Goal: Entertainment & Leisure: Consume media (video, audio)

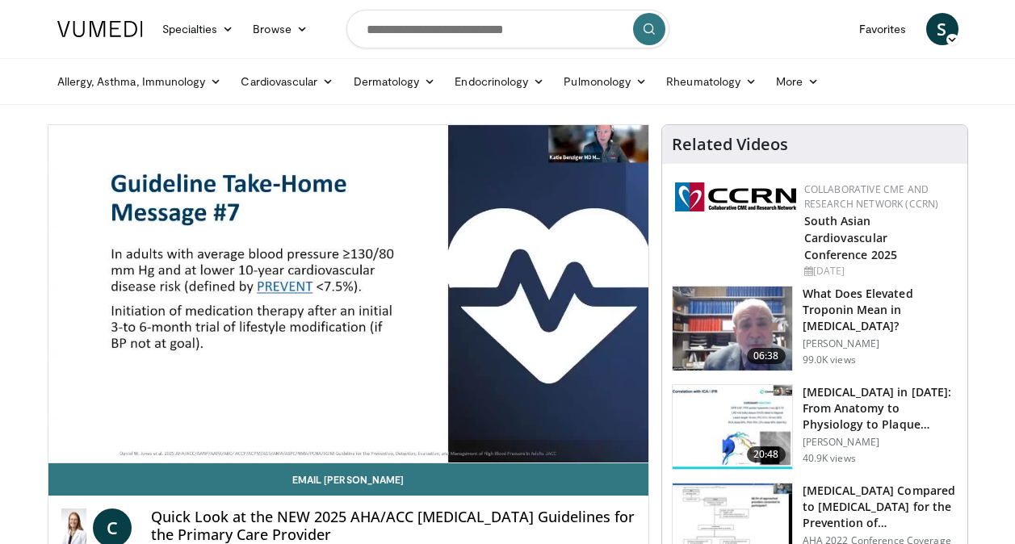
click at [600, 444] on div "10 seconds Tap to unmute" at bounding box center [348, 294] width 600 height 338
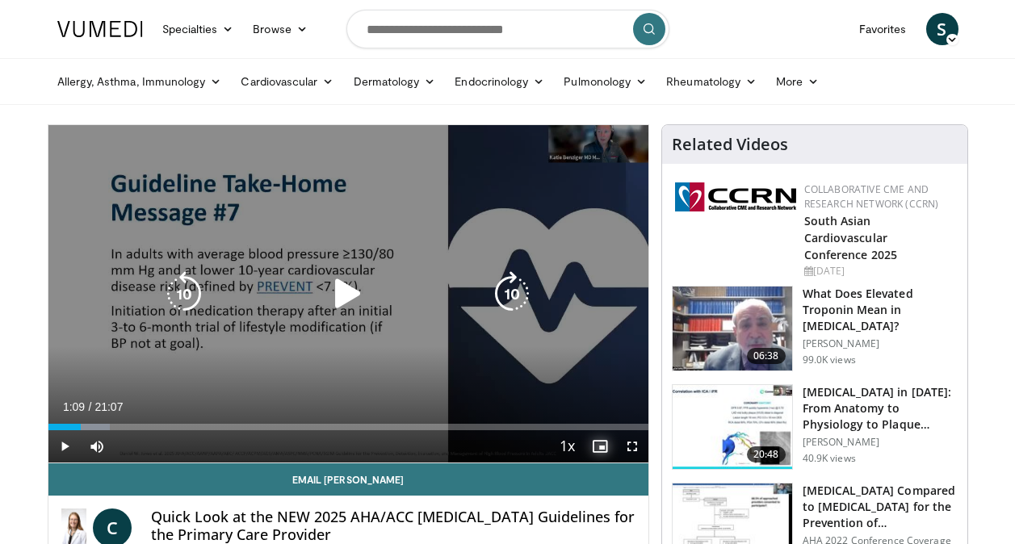
click at [600, 444] on span "Video Player" at bounding box center [600, 446] width 32 height 32
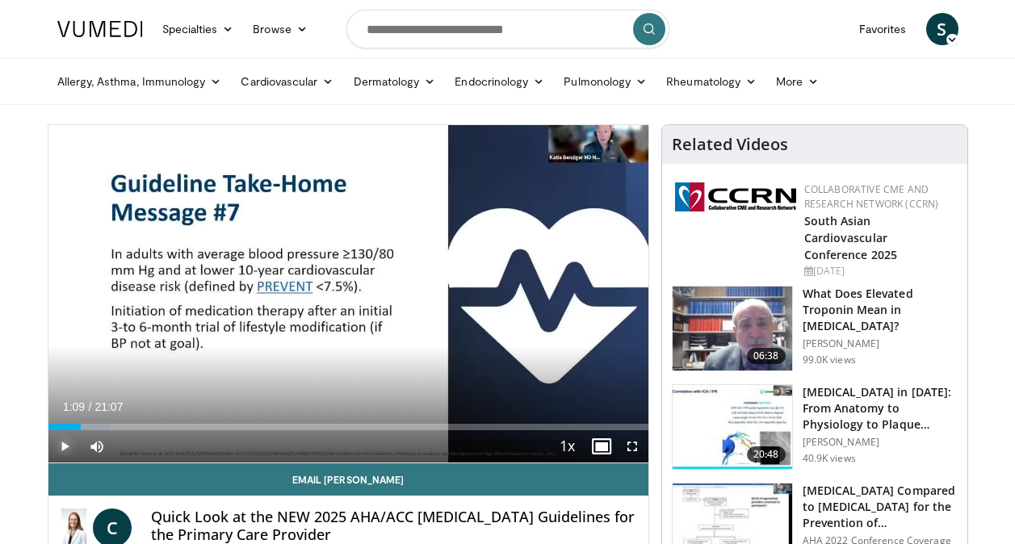
click at [64, 444] on span "Video Player" at bounding box center [64, 446] width 32 height 32
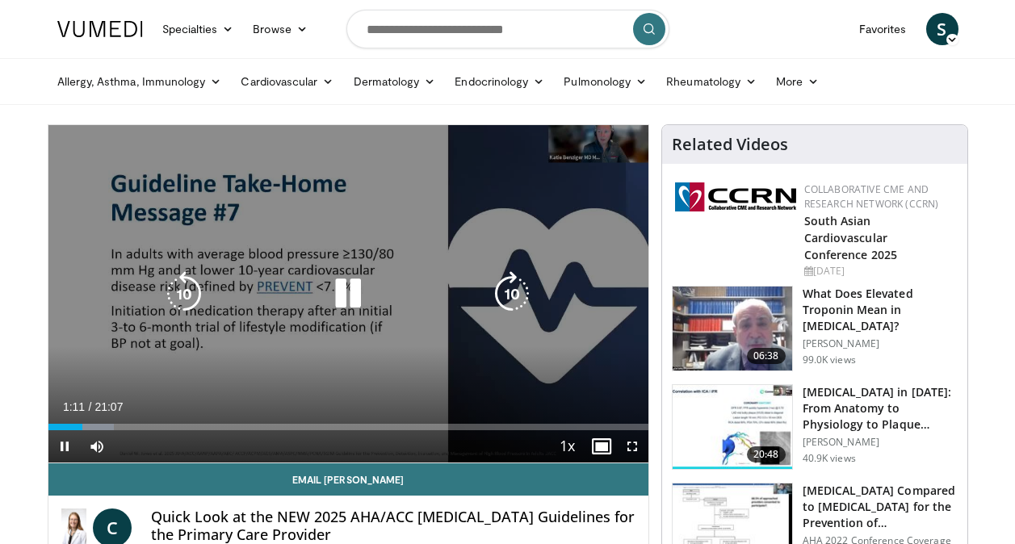
click at [181, 290] on icon "Video Player" at bounding box center [184, 293] width 45 height 45
click at [185, 294] on icon "Video Player" at bounding box center [184, 293] width 45 height 45
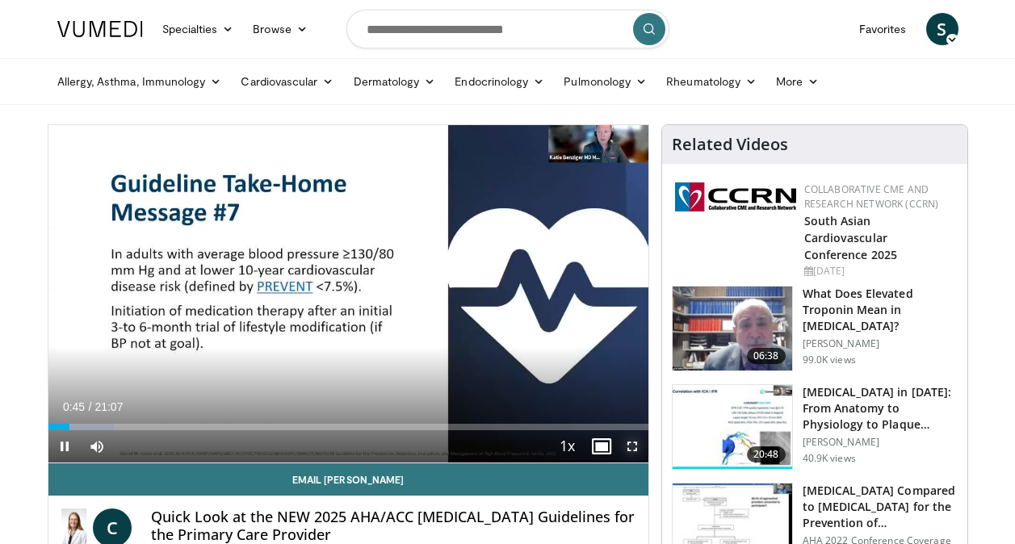
click at [633, 445] on span "Video Player" at bounding box center [632, 446] width 32 height 32
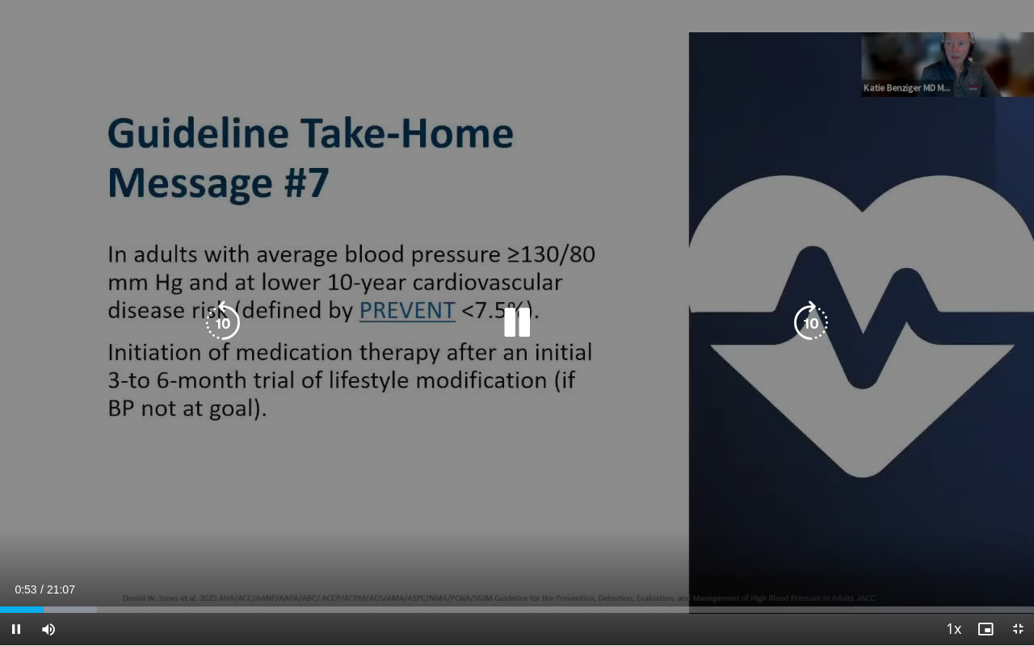
drag, startPoint x: 993, startPoint y: 44, endPoint x: 1002, endPoint y: 0, distance: 44.5
click at [1002, 0] on div "30 seconds Tap to unmute" at bounding box center [517, 322] width 1034 height 645
click at [504, 325] on icon "Video Player" at bounding box center [516, 322] width 45 height 45
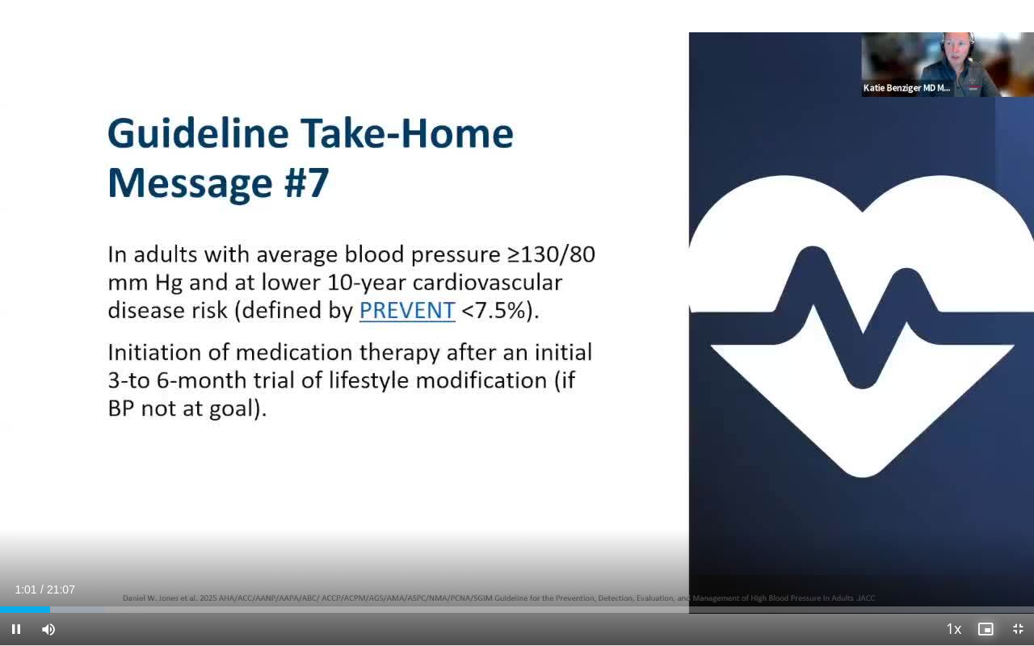
click at [982, 544] on span "Video Player" at bounding box center [985, 629] width 32 height 32
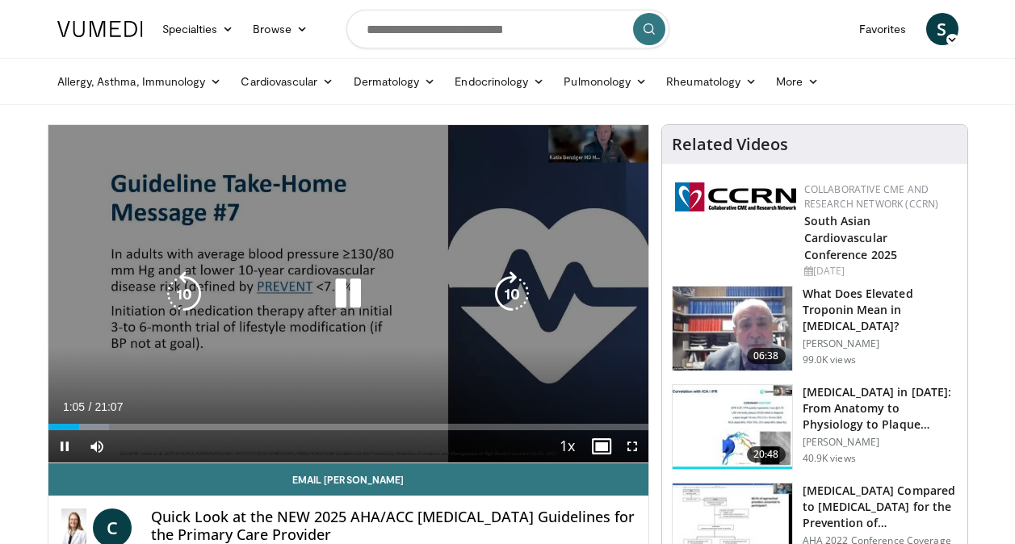
click at [285, 288] on div "Video Player" at bounding box center [348, 294] width 360 height 32
click at [187, 289] on icon "Video Player" at bounding box center [184, 293] width 45 height 45
click at [176, 300] on icon "Video Player" at bounding box center [184, 293] width 45 height 45
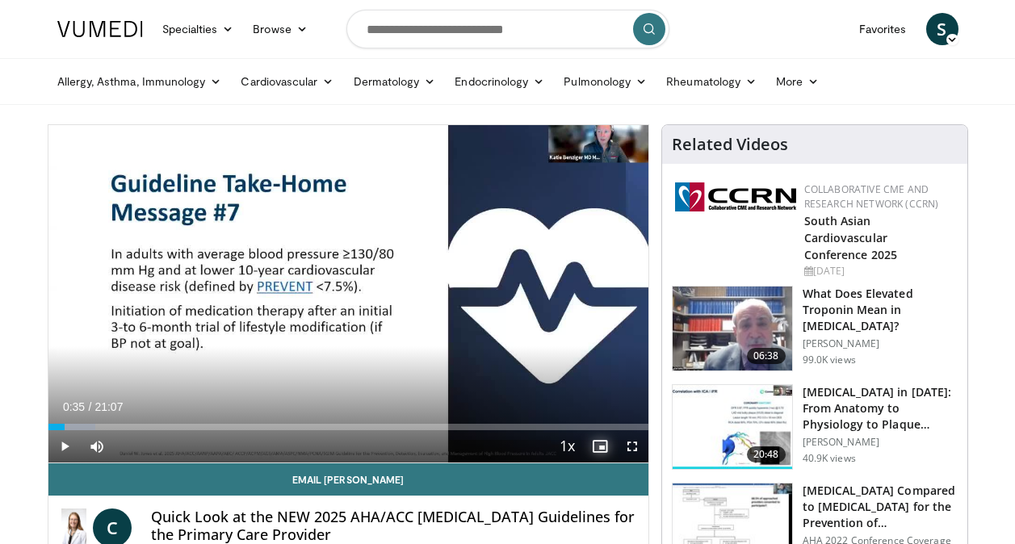
click at [598, 446] on span "Video Player" at bounding box center [600, 446] width 32 height 32
click at [635, 447] on span "Video Player" at bounding box center [632, 446] width 32 height 32
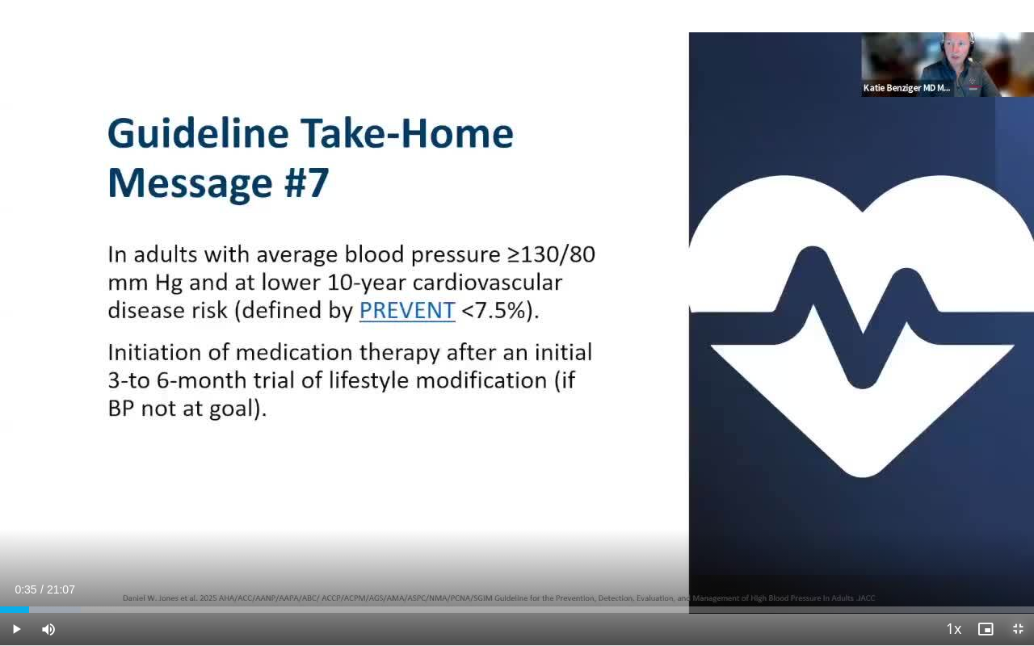
click at [1014, 544] on span "Video Player" at bounding box center [1018, 629] width 32 height 32
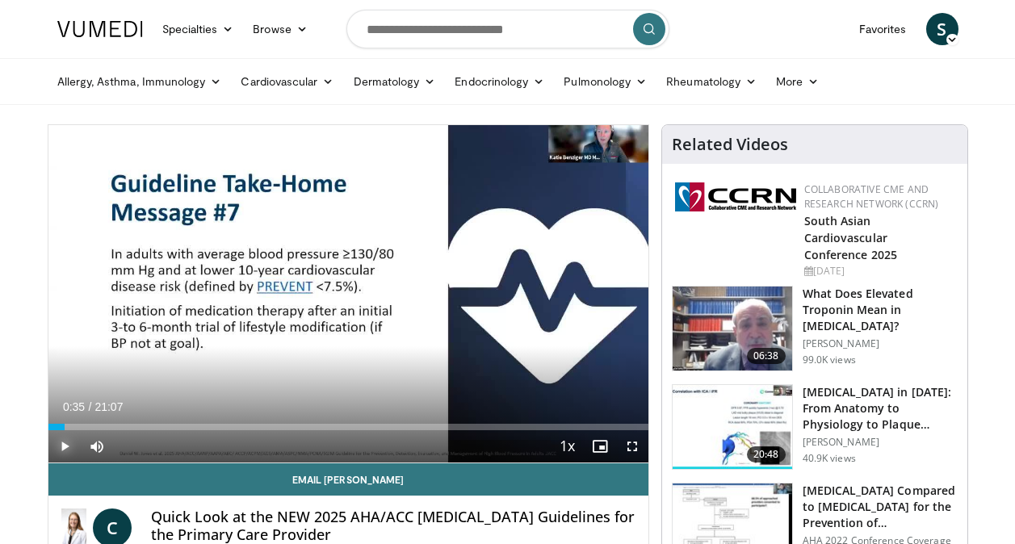
click at [65, 445] on span "Video Player" at bounding box center [64, 446] width 32 height 32
click at [632, 444] on span "Video Player" at bounding box center [632, 446] width 32 height 32
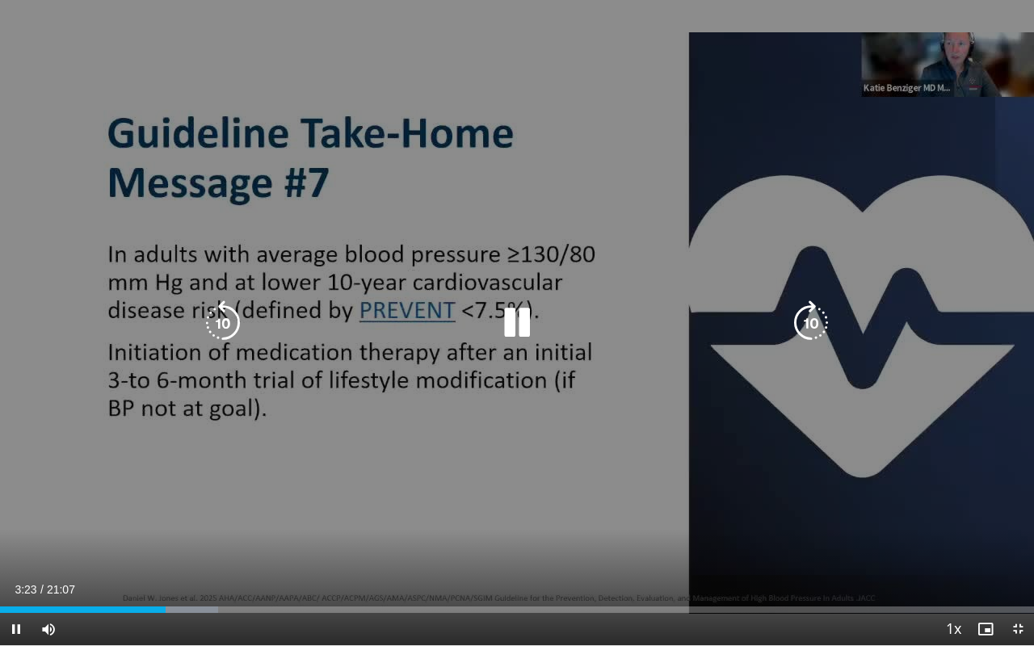
click at [484, 505] on div "20 seconds Tap to unmute" at bounding box center [517, 322] width 1034 height 645
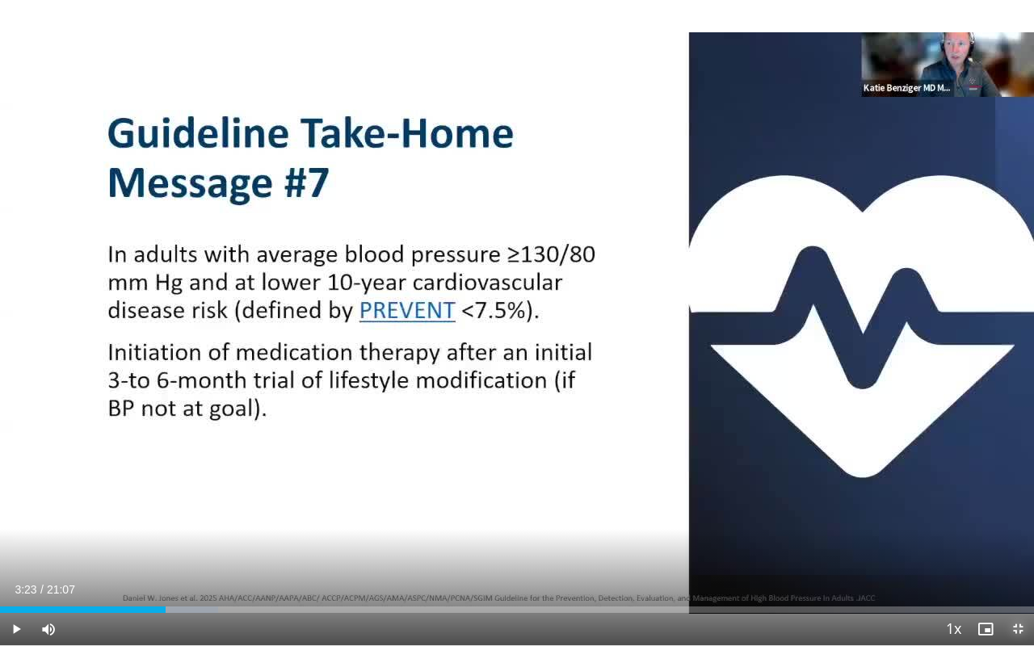
click at [1014, 544] on span "Video Player" at bounding box center [1018, 629] width 32 height 32
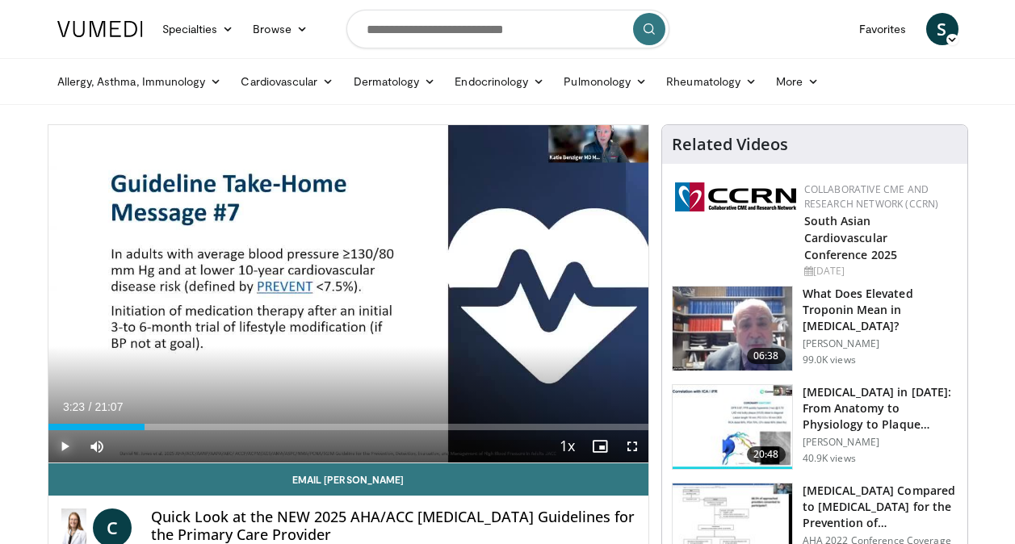
click at [62, 443] on span "Video Player" at bounding box center [64, 446] width 32 height 32
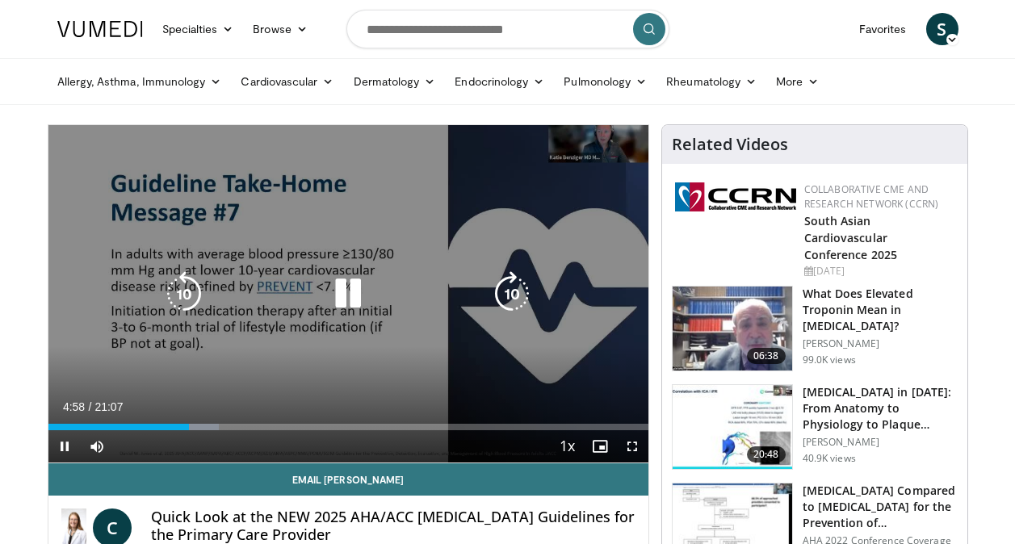
click at [346, 292] on icon "Video Player" at bounding box center [347, 293] width 45 height 45
click at [191, 289] on icon "Video Player" at bounding box center [184, 293] width 45 height 45
click at [348, 294] on icon "Video Player" at bounding box center [347, 293] width 45 height 45
click at [183, 291] on icon "Video Player" at bounding box center [184, 293] width 45 height 45
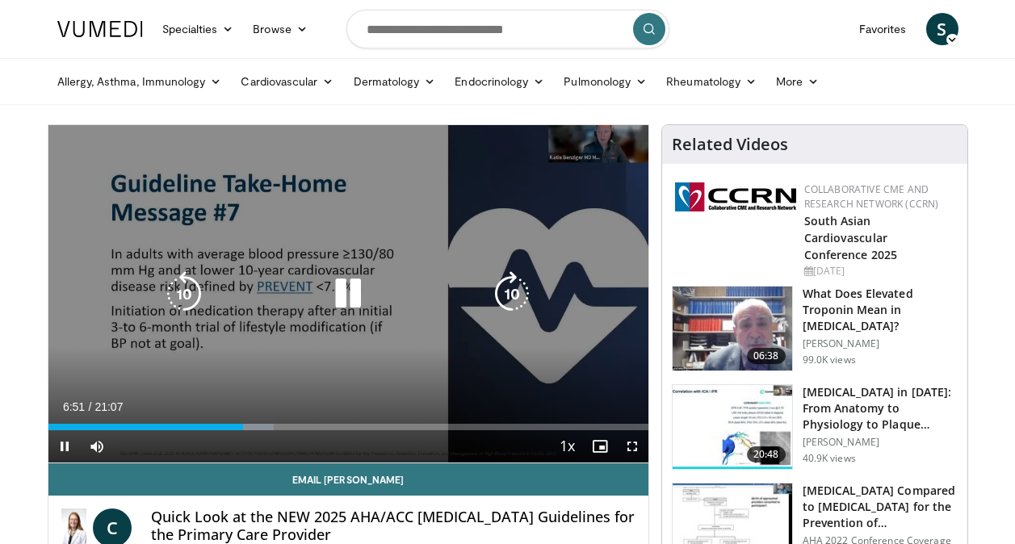
click at [183, 296] on icon "Video Player" at bounding box center [184, 293] width 45 height 45
click at [196, 286] on icon "Video Player" at bounding box center [184, 293] width 45 height 45
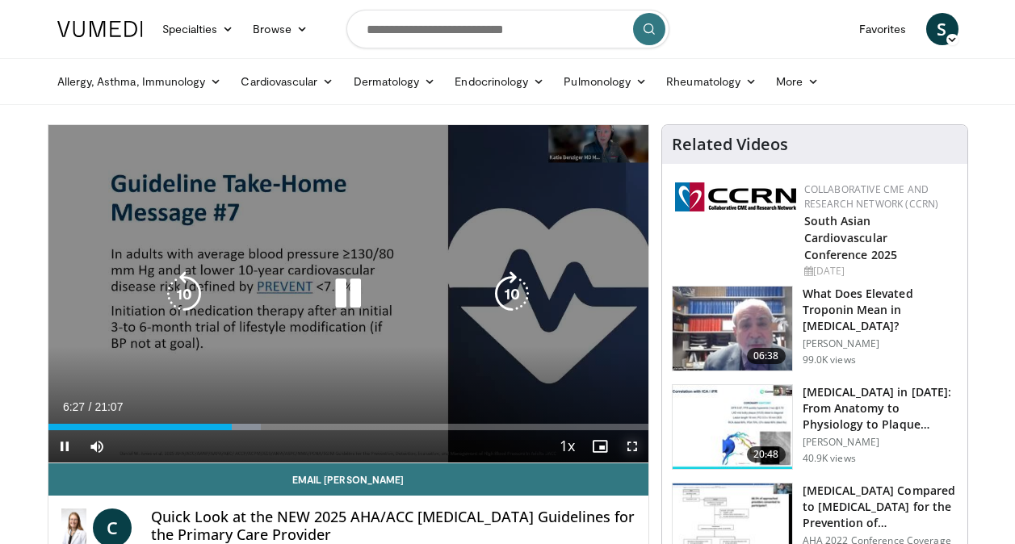
drag, startPoint x: 631, startPoint y: 448, endPoint x: 634, endPoint y: 508, distance: 59.9
click at [631, 448] on span "Video Player" at bounding box center [632, 446] width 32 height 32
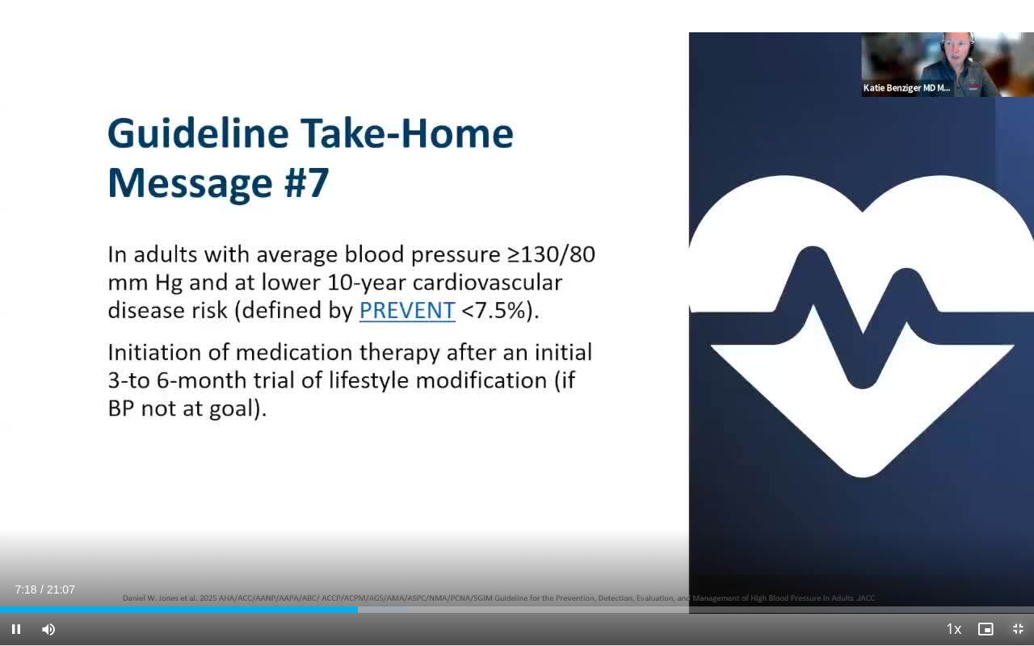
click at [1018, 544] on span "Video Player" at bounding box center [1018, 629] width 32 height 32
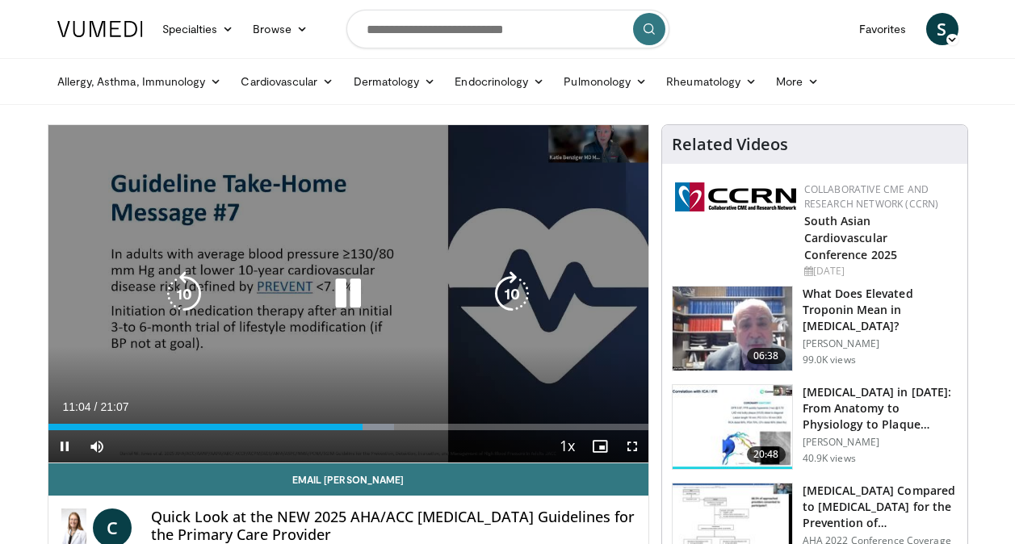
click at [191, 292] on icon "Video Player" at bounding box center [184, 293] width 45 height 45
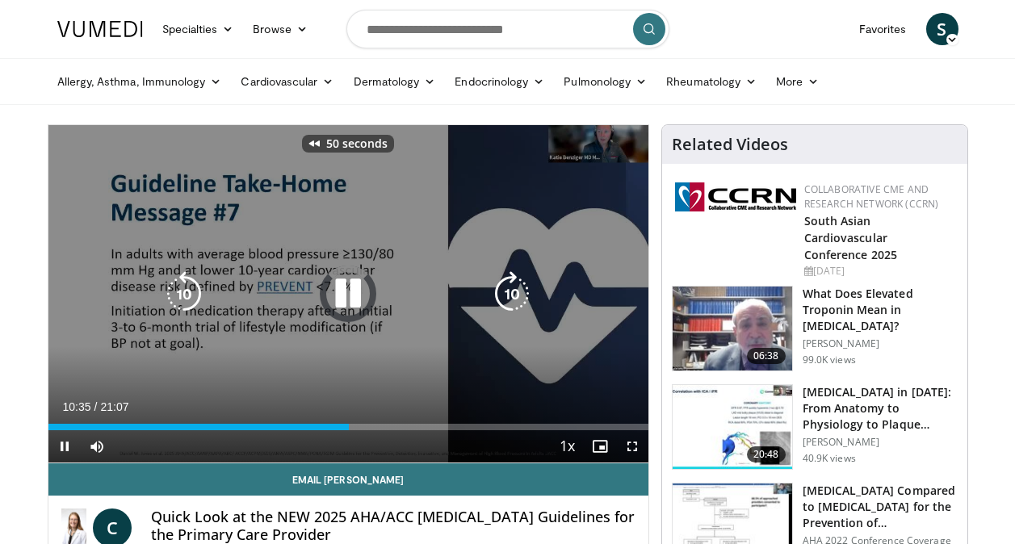
click at [191, 292] on icon "Video Player" at bounding box center [184, 293] width 45 height 45
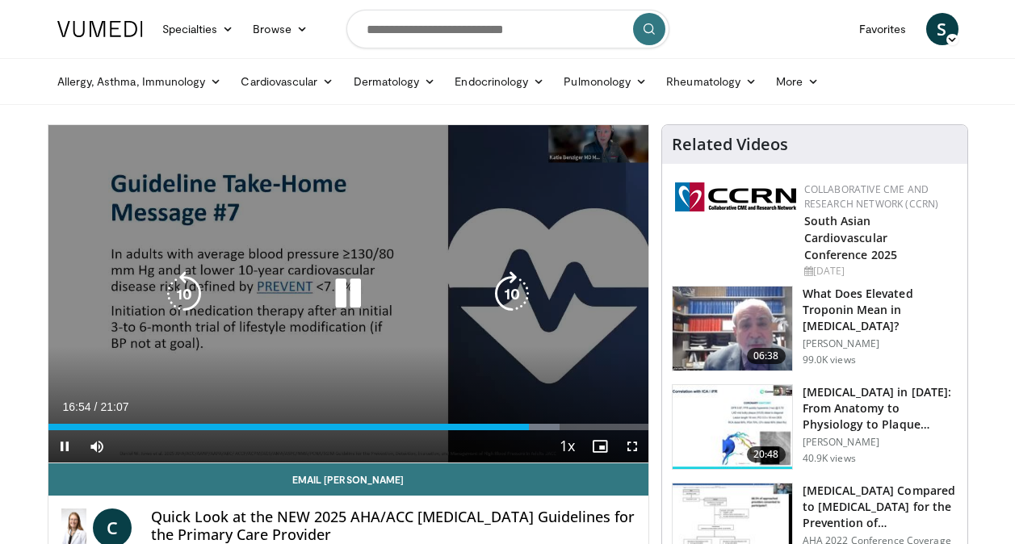
click at [511, 292] on icon "Video Player" at bounding box center [511, 293] width 45 height 45
click at [511, 292] on div "10 seconds Tap to unmute" at bounding box center [348, 294] width 600 height 338
